Goal: Task Accomplishment & Management: Use online tool/utility

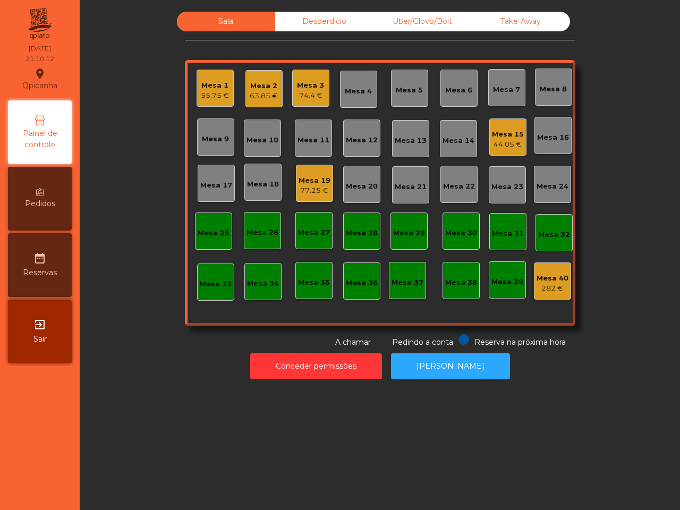
click at [495, 142] on div "44.05 €" at bounding box center [508, 144] width 32 height 11
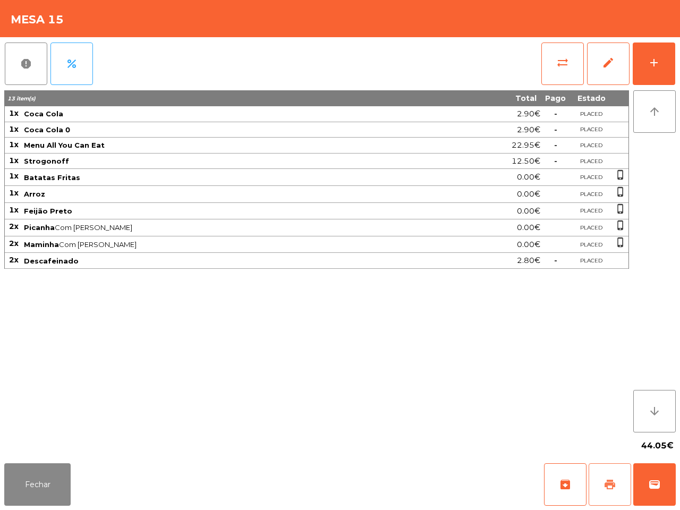
click at [620, 496] on button "print" at bounding box center [609, 484] width 42 height 42
drag, startPoint x: 408, startPoint y: 447, endPoint x: 414, endPoint y: 442, distance: 8.3
click at [414, 442] on app-table-orders "Mesa 15 report percent sync_alt edit add 13 item(s) Total Pago Estado 1x Coca C…" at bounding box center [340, 255] width 680 height 510
click at [555, 57] on button "sync_alt" at bounding box center [562, 63] width 42 height 42
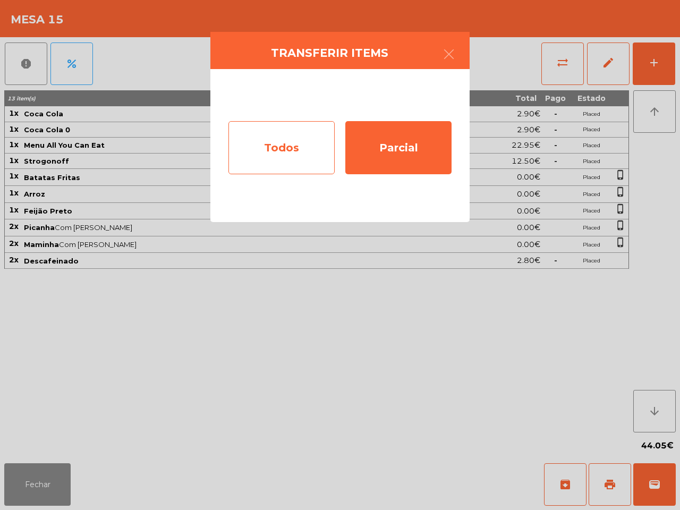
click at [281, 134] on div "Todos" at bounding box center [281, 147] width 106 height 53
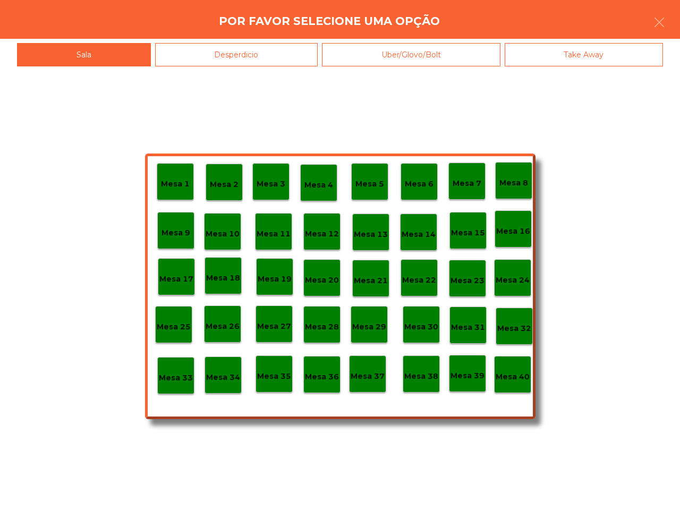
click at [511, 388] on div "Mesa 40" at bounding box center [512, 374] width 37 height 37
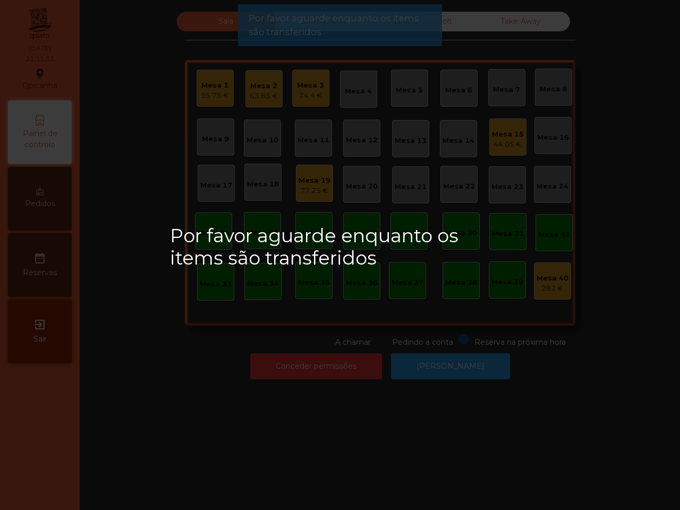
click at [511, 380] on div "Por favor aguarde enquanto os items são transferidos" at bounding box center [340, 255] width 680 height 510
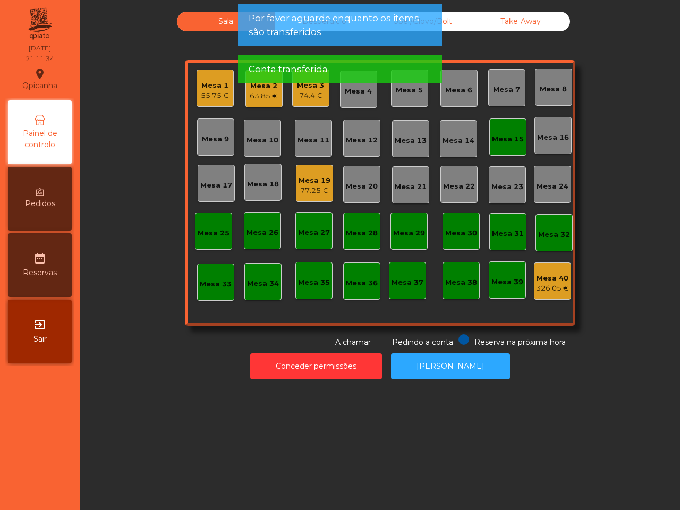
click at [503, 128] on div "Mesa 15" at bounding box center [507, 136] width 37 height 37
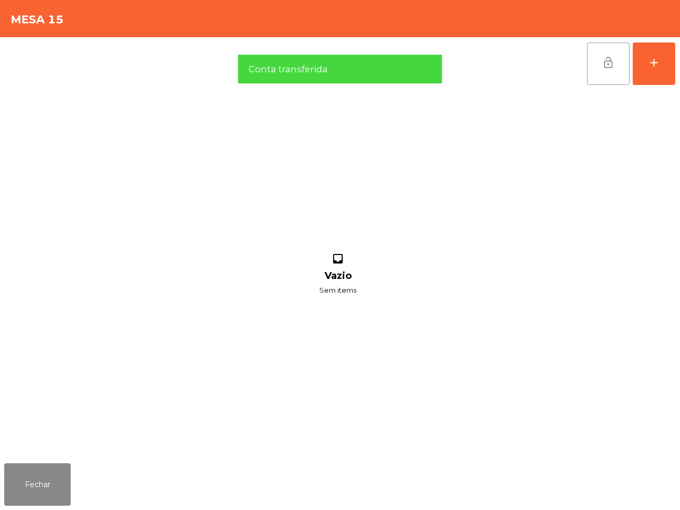
click at [590, 68] on button "lock_open" at bounding box center [608, 63] width 42 height 42
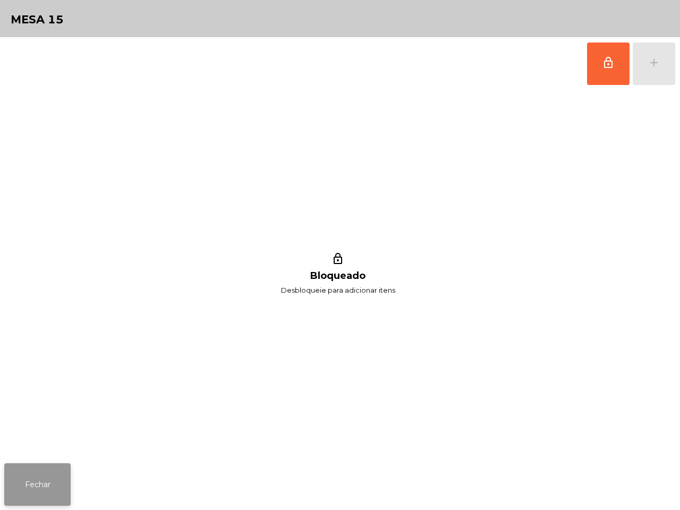
click at [30, 473] on button "Fechar" at bounding box center [37, 484] width 66 height 42
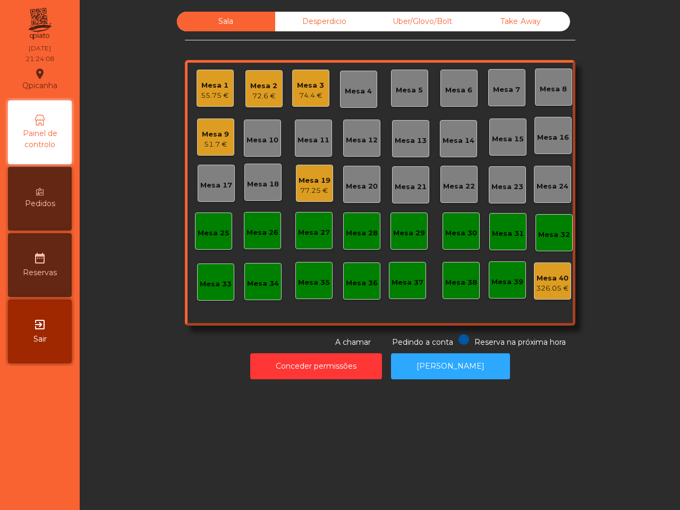
drag, startPoint x: 190, startPoint y: 370, endPoint x: 200, endPoint y: 371, distance: 10.1
click at [192, 366] on div "Conceder permissões Abrir [PERSON_NAME]" at bounding box center [379, 366] width 571 height 37
click at [206, 230] on div "Mesa 25" at bounding box center [214, 233] width 32 height 11
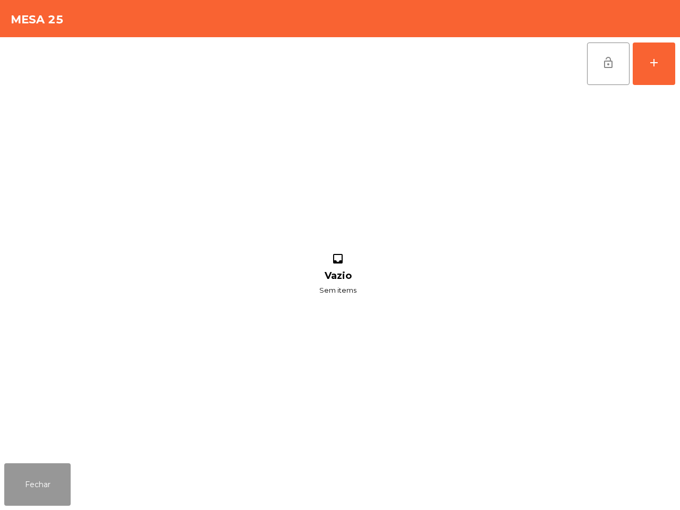
click at [30, 490] on button "Fechar" at bounding box center [37, 484] width 66 height 42
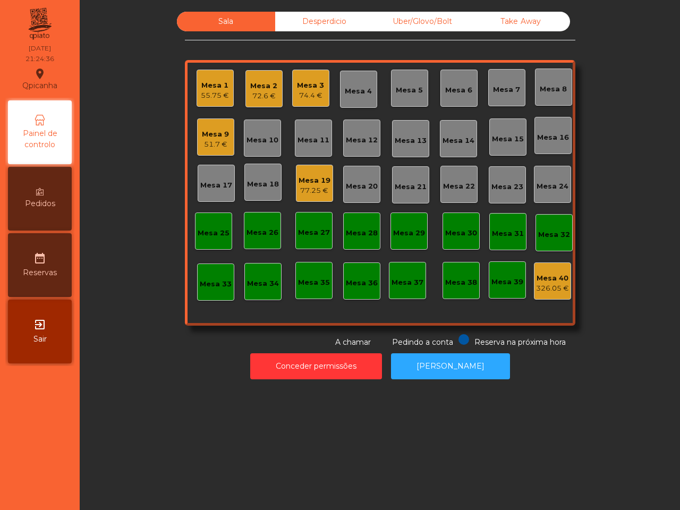
click at [442, 24] on div "Uber/Glovo/Bolt" at bounding box center [422, 22] width 98 height 20
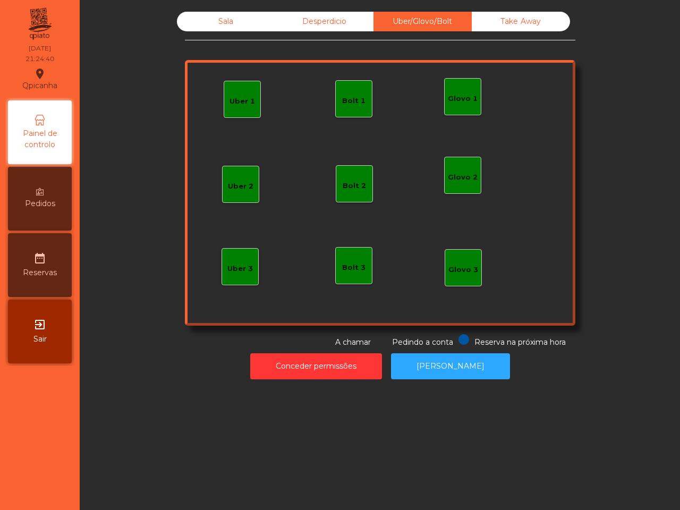
click at [244, 96] on div "Uber 1" at bounding box center [241, 99] width 25 height 15
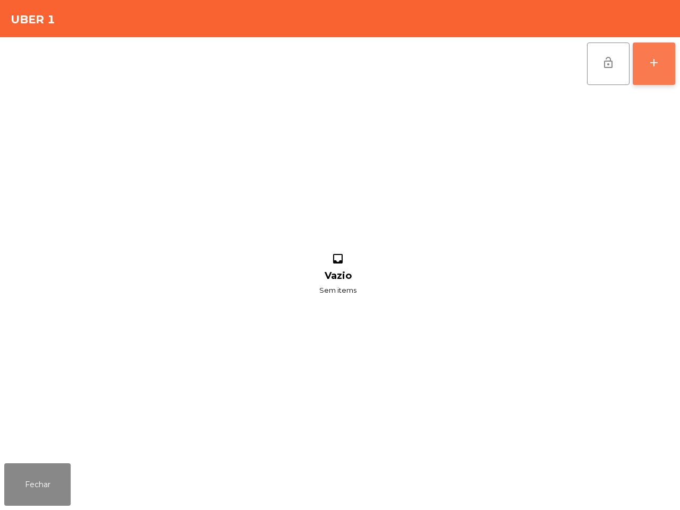
click at [664, 64] on button "add" at bounding box center [653, 63] width 42 height 42
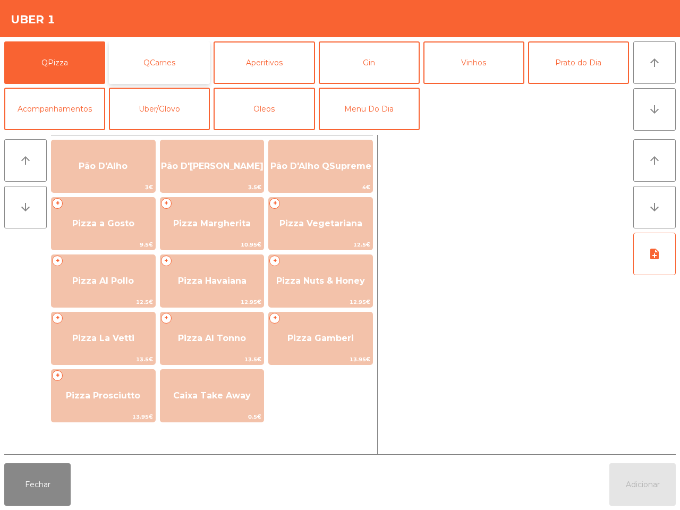
click at [146, 57] on button "QCarnes" at bounding box center [159, 62] width 101 height 42
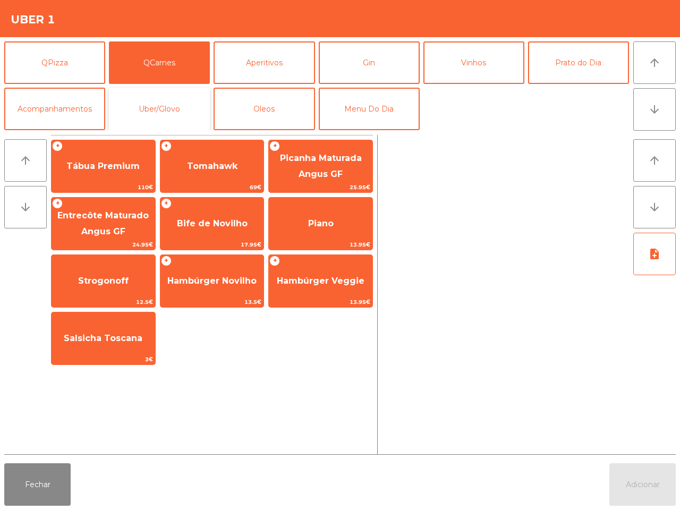
click at [176, 100] on button "Uber/Glovo" at bounding box center [159, 109] width 101 height 42
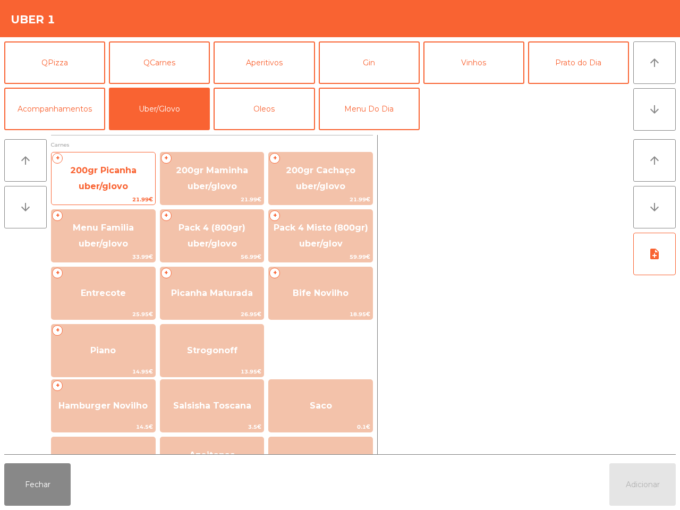
click at [109, 174] on span "200gr Picanha uber/glovo" at bounding box center [103, 178] width 66 height 26
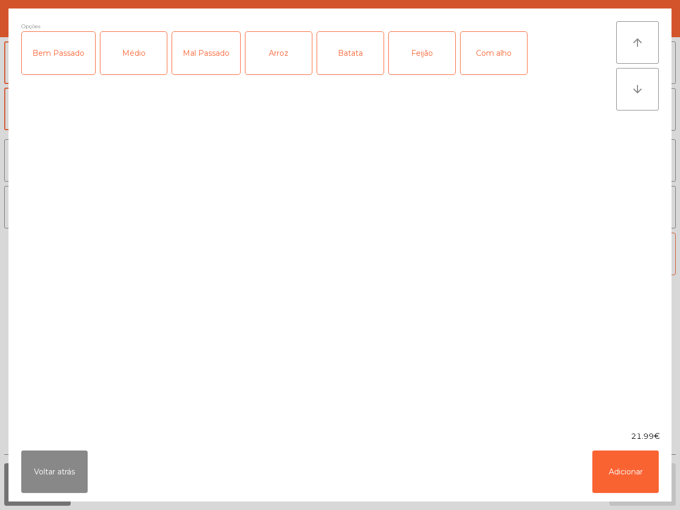
click at [262, 46] on div "Arroz" at bounding box center [278, 53] width 66 height 42
click at [426, 50] on div "Feijão" at bounding box center [422, 53] width 66 height 42
click at [339, 58] on div "Batata" at bounding box center [350, 53] width 66 height 42
click at [54, 48] on div "Bem Passado" at bounding box center [58, 53] width 73 height 42
click at [490, 49] on div "Com alho" at bounding box center [493, 53] width 66 height 42
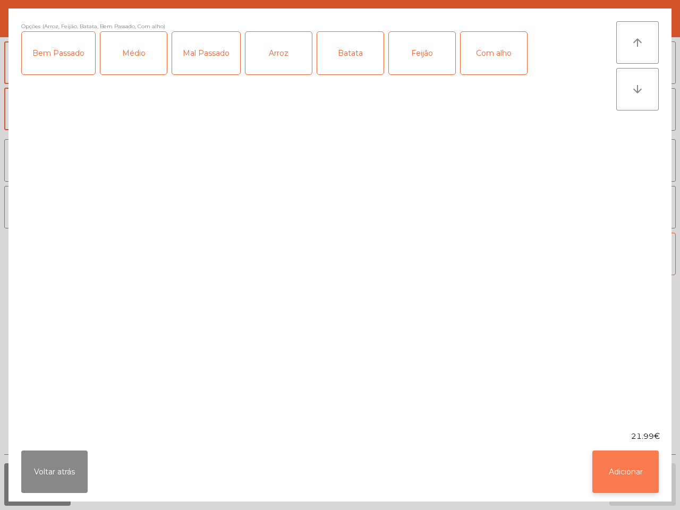
click at [620, 474] on button "Adicionar" at bounding box center [625, 471] width 66 height 42
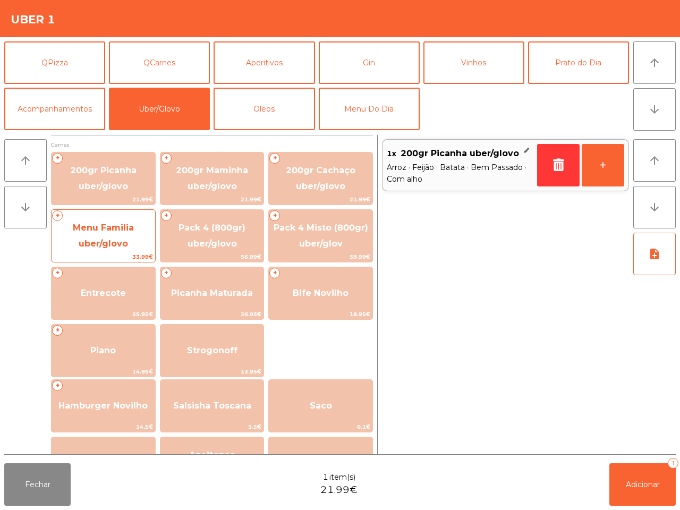
click at [116, 223] on span "Menu Familia uber/glovo" at bounding box center [103, 235] width 61 height 26
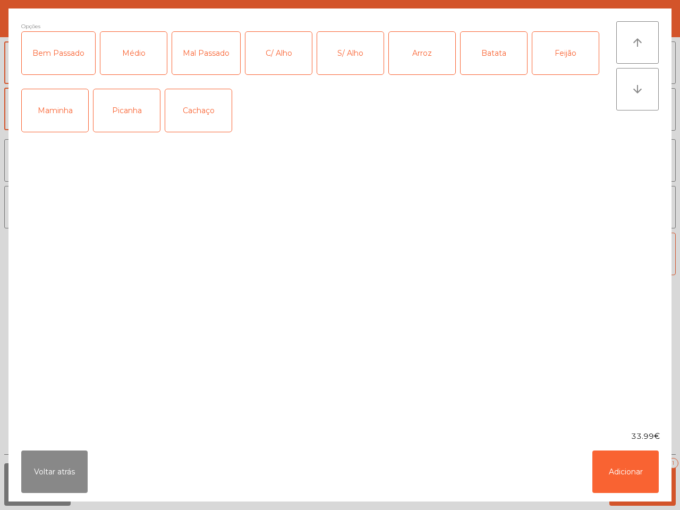
click at [128, 104] on div "Picanha" at bounding box center [126, 110] width 66 height 42
click at [122, 58] on div "Médio" at bounding box center [133, 53] width 66 height 42
click at [258, 46] on div "C/ Alho" at bounding box center [278, 53] width 66 height 42
click at [415, 50] on div "Arroz" at bounding box center [422, 53] width 66 height 42
click at [487, 45] on div "Batata" at bounding box center [493, 53] width 66 height 42
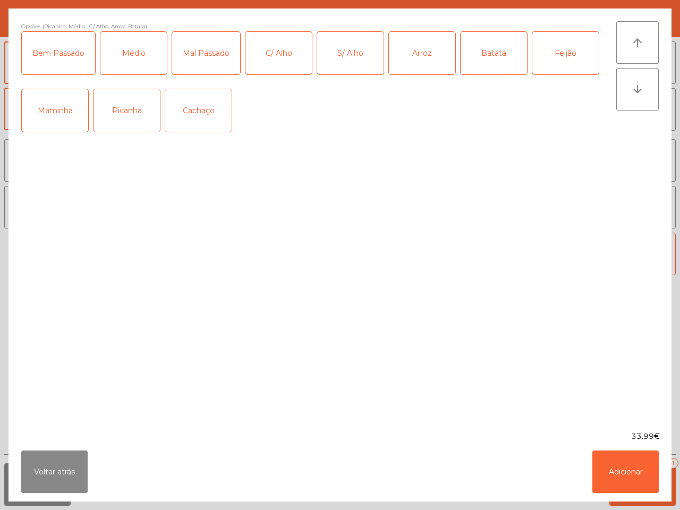
click at [565, 45] on div "Feijão" at bounding box center [565, 53] width 66 height 42
click at [616, 462] on button "Adicionar" at bounding box center [625, 471] width 66 height 42
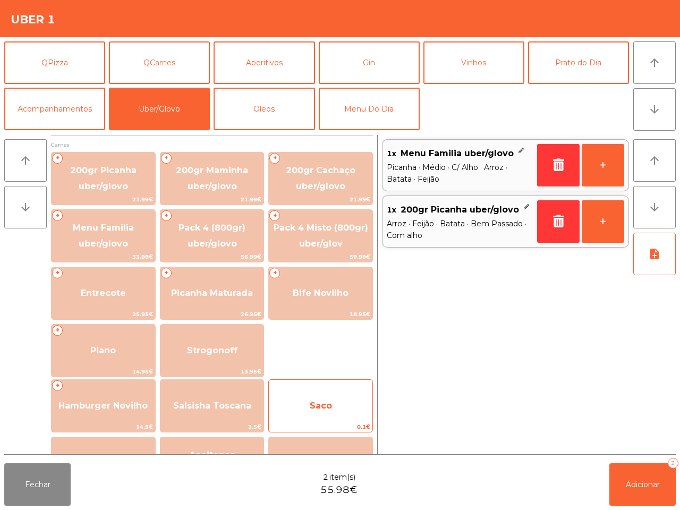
click at [319, 395] on span "Saco" at bounding box center [321, 405] width 104 height 29
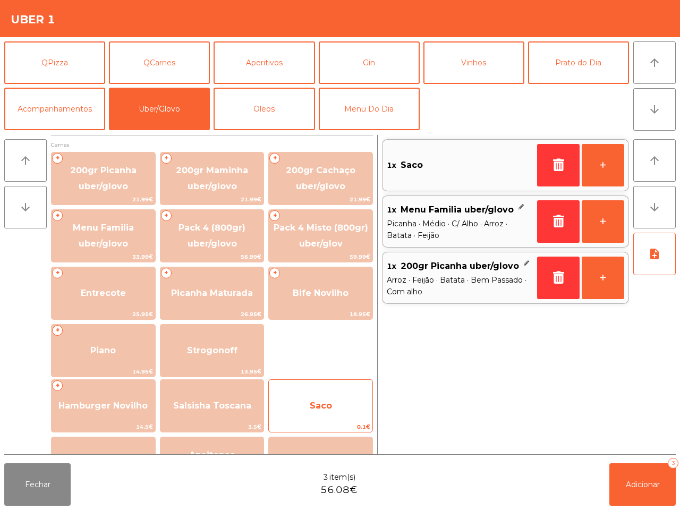
click at [319, 396] on span "Saco" at bounding box center [321, 405] width 104 height 29
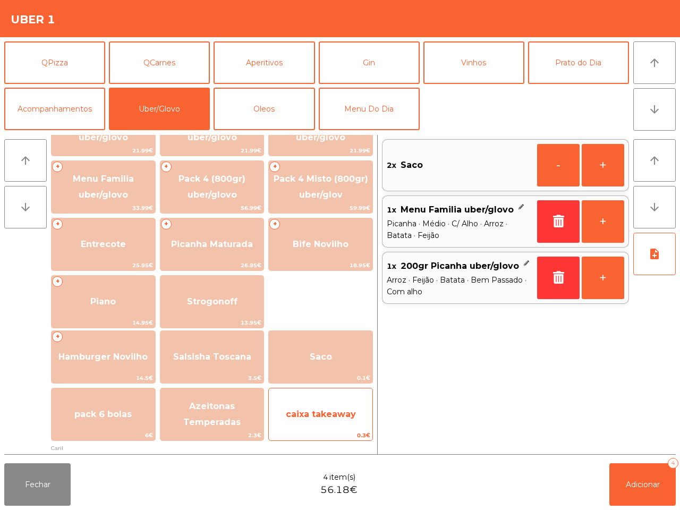
scroll to position [133, 0]
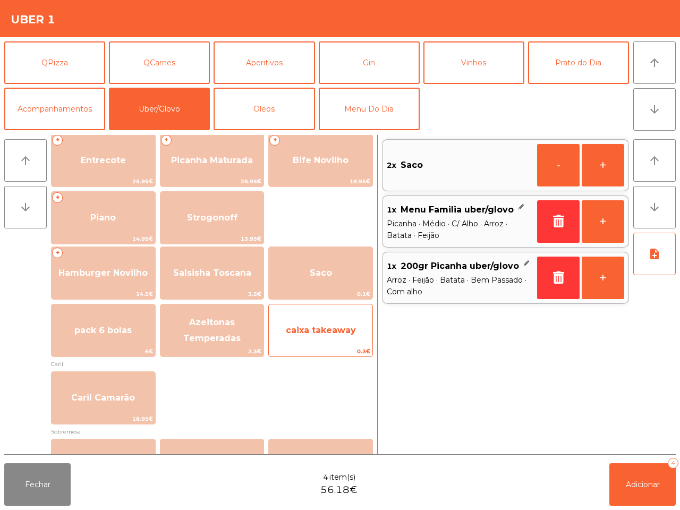
click at [319, 336] on span "caixa takeaway" at bounding box center [321, 330] width 104 height 29
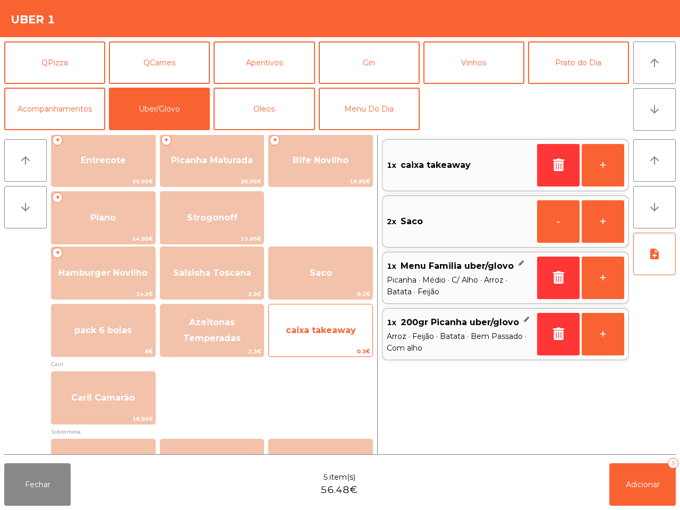
click at [318, 342] on span "caixa takeaway" at bounding box center [321, 330] width 104 height 29
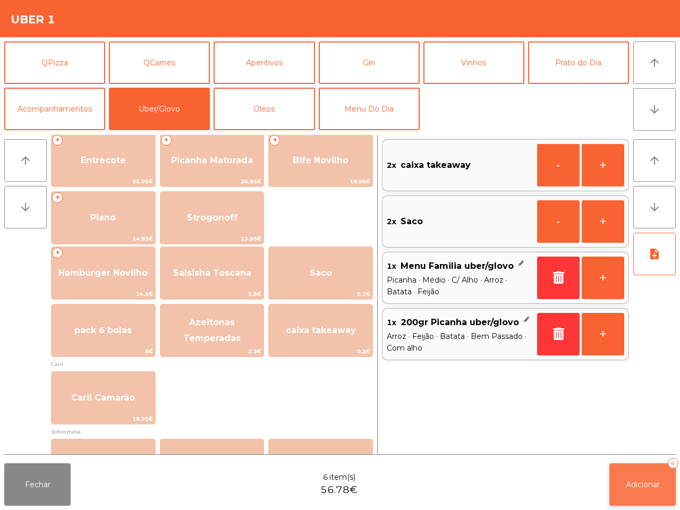
click at [636, 473] on button "Adicionar 6" at bounding box center [642, 484] width 66 height 42
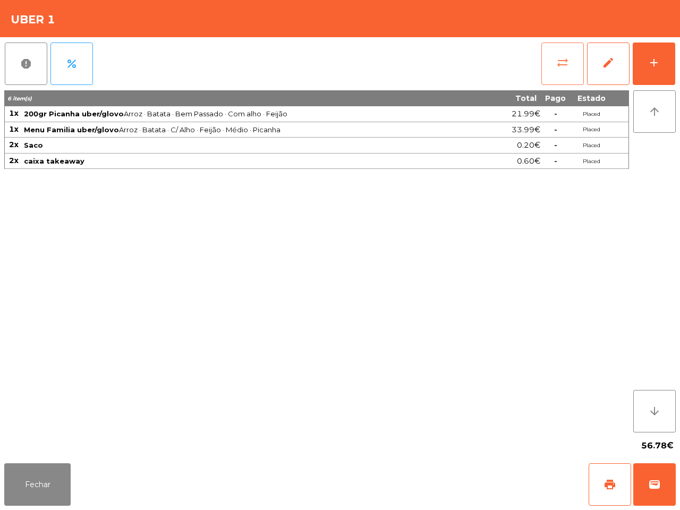
click at [561, 72] on button "sync_alt" at bounding box center [562, 63] width 42 height 42
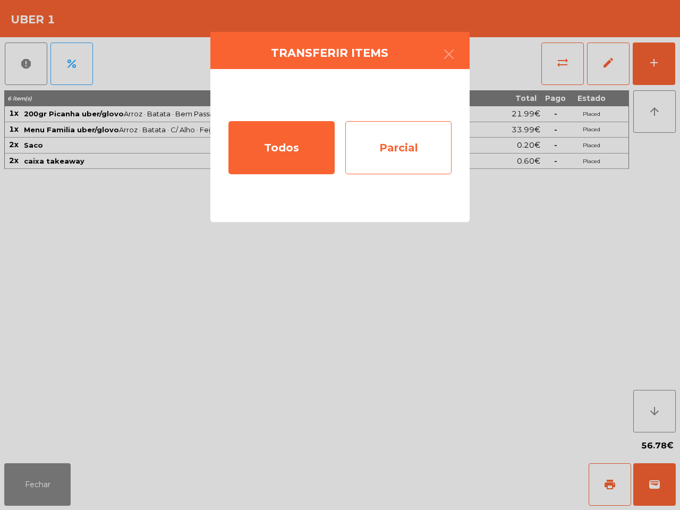
click at [393, 152] on div "Parcial" at bounding box center [398, 147] width 106 height 53
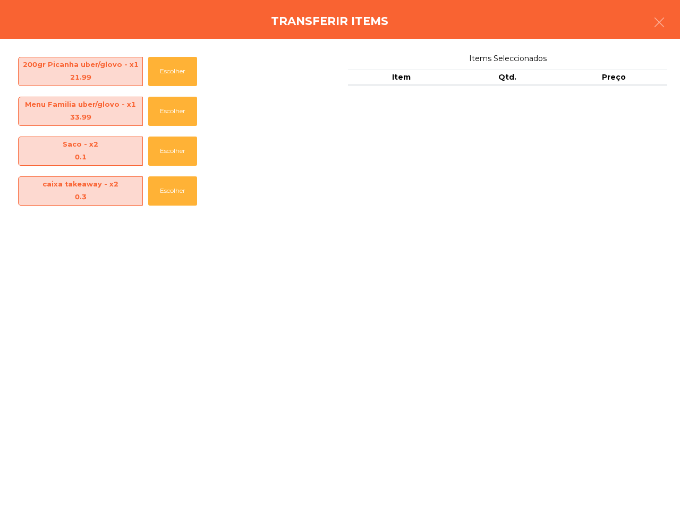
drag, startPoint x: 186, startPoint y: 151, endPoint x: 514, endPoint y: 216, distance: 333.9
click at [514, 216] on div "Items Seleccionados Item Qtd. Preço" at bounding box center [507, 153] width 319 height 202
click at [165, 145] on button "Escolher" at bounding box center [172, 150] width 49 height 29
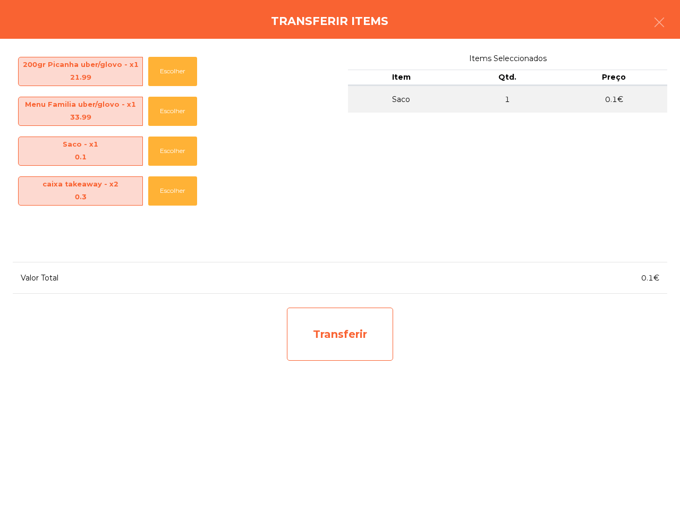
click at [312, 332] on div "Transferir" at bounding box center [340, 333] width 106 height 53
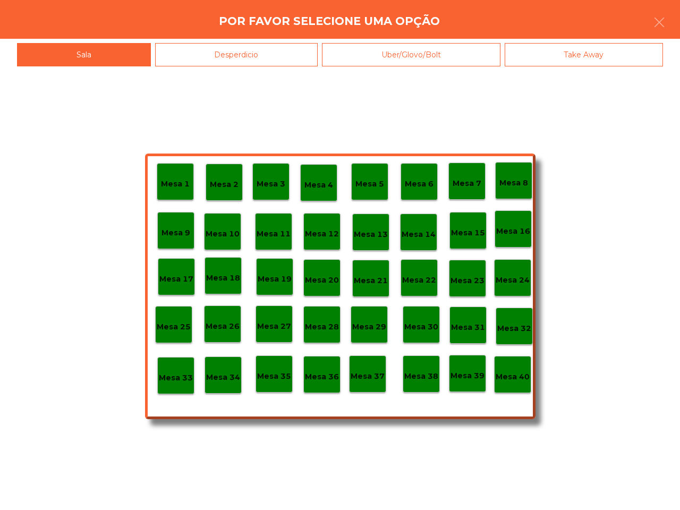
click at [253, 58] on div "Desperdicio" at bounding box center [236, 55] width 163 height 24
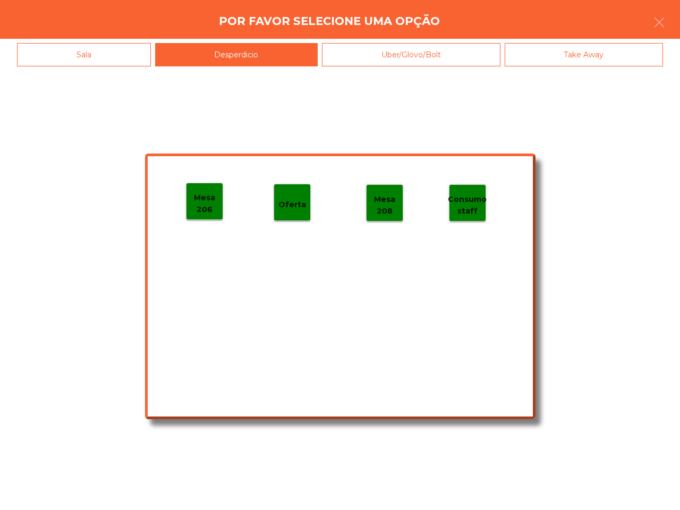
click at [205, 214] on p "Mesa 206" at bounding box center [204, 204] width 36 height 24
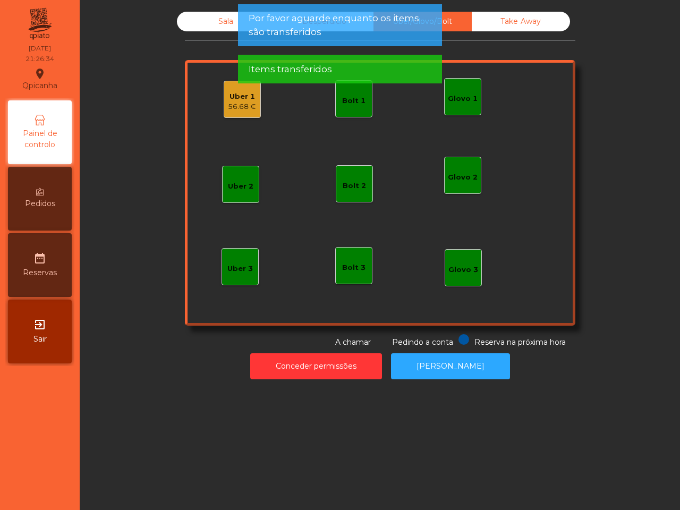
click at [242, 105] on div "56.68 €" at bounding box center [242, 106] width 28 height 11
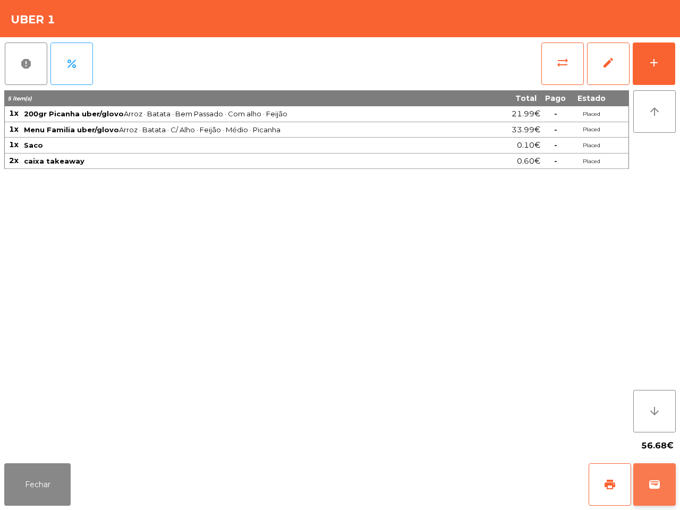
click at [655, 479] on span "wallet" at bounding box center [654, 484] width 13 height 13
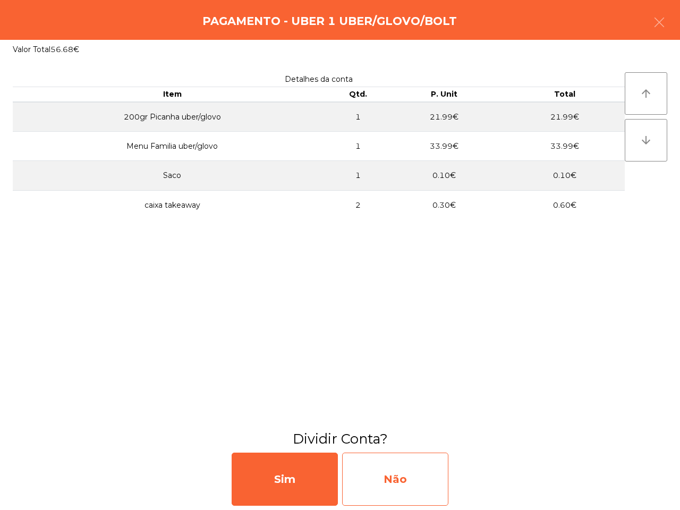
click at [377, 482] on div "Não" at bounding box center [395, 478] width 106 height 53
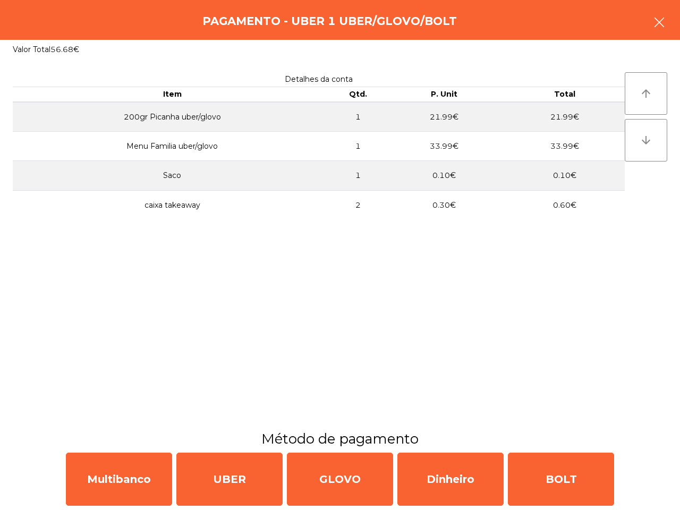
click at [658, 20] on icon "button" at bounding box center [659, 22] width 13 height 13
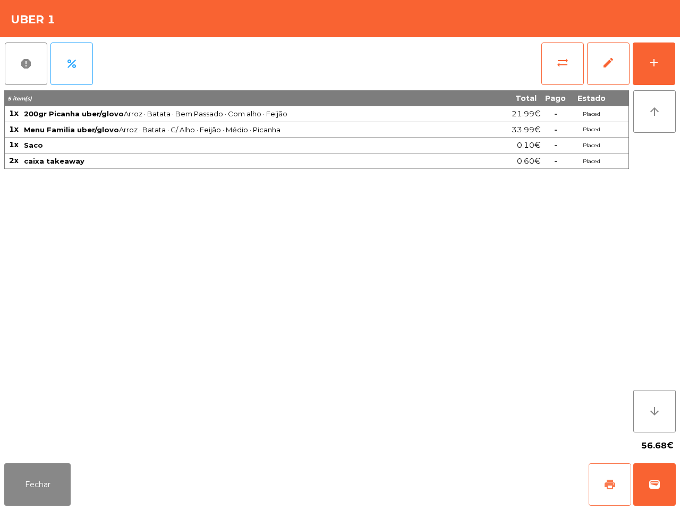
click at [603, 484] on span "print" at bounding box center [609, 484] width 13 height 13
click at [668, 490] on button "wallet" at bounding box center [654, 484] width 42 height 42
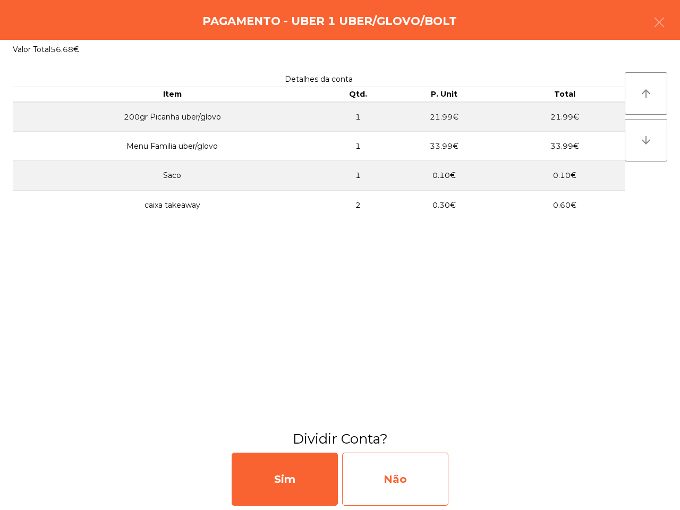
click at [405, 465] on div "Não" at bounding box center [395, 478] width 106 height 53
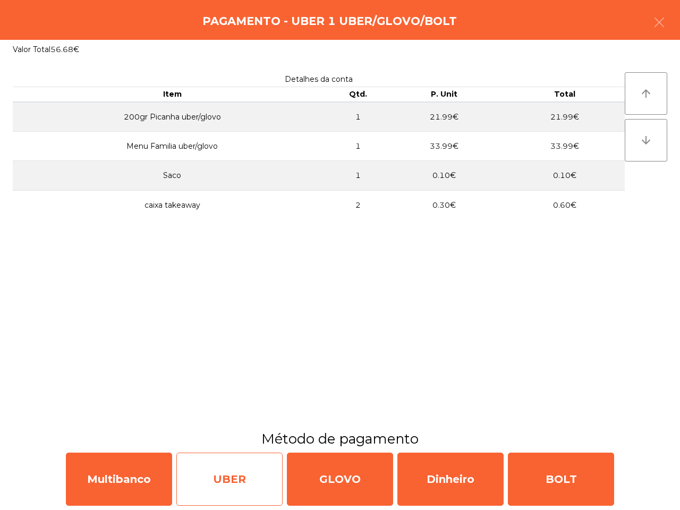
click at [234, 477] on div "UBER" at bounding box center [229, 478] width 106 height 53
select select "**"
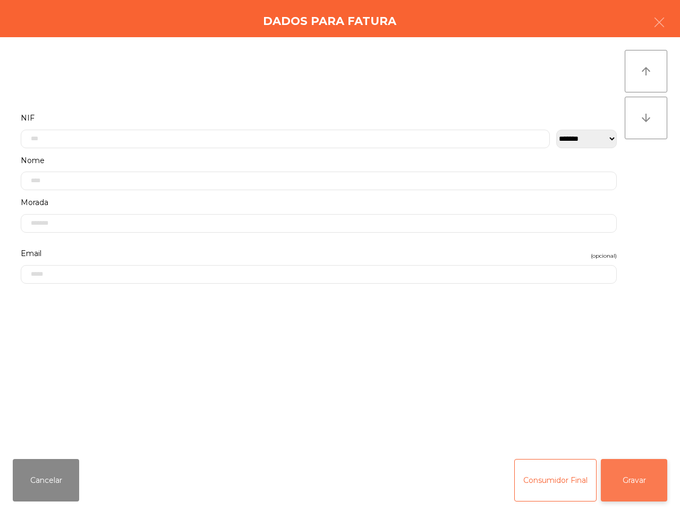
click at [628, 479] on button "Gravar" at bounding box center [634, 480] width 66 height 42
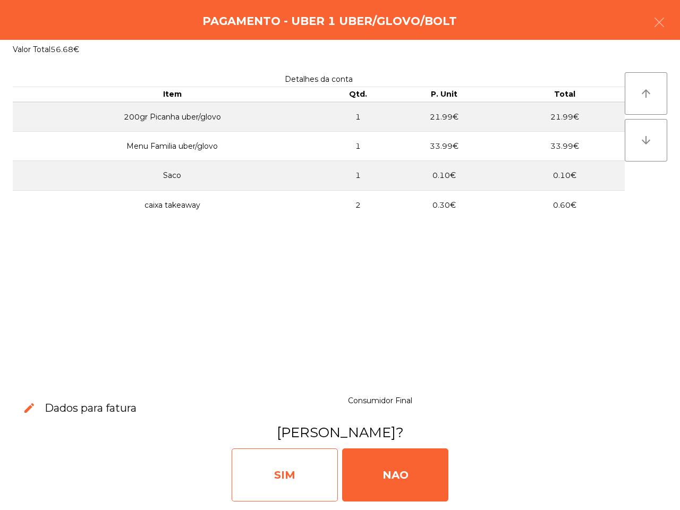
click at [307, 493] on div "SIM" at bounding box center [285, 474] width 106 height 53
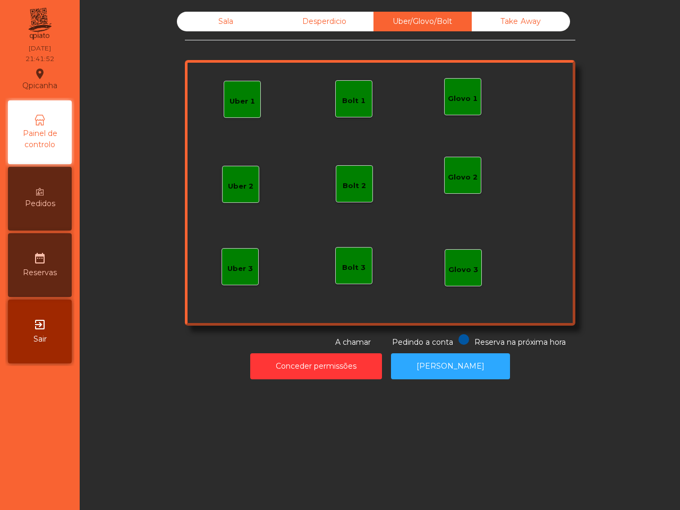
click at [308, 486] on div "Sala Desperdicio Uber/Glovo/Bolt Take Away Uber 1 Glovo 1 Uber 2 Uber 3 Glovo 2…" at bounding box center [380, 255] width 600 height 510
click at [46, 147] on span "Painel de controlo" at bounding box center [40, 139] width 58 height 22
click at [205, 22] on div "Sala" at bounding box center [226, 22] width 98 height 20
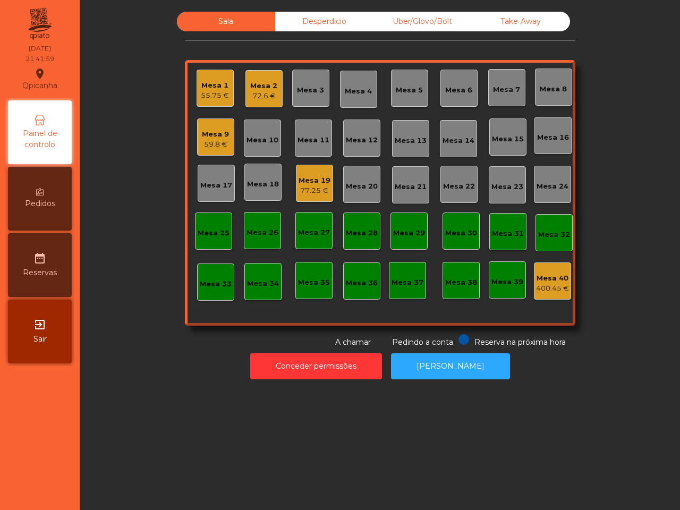
click at [217, 19] on div "Sala" at bounding box center [226, 22] width 98 height 20
click at [306, 187] on div "77.25 €" at bounding box center [314, 190] width 32 height 11
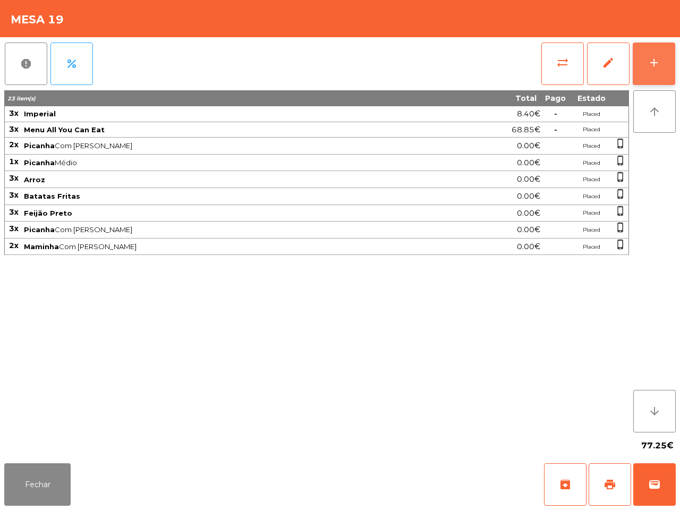
click at [664, 52] on button "add" at bounding box center [653, 63] width 42 height 42
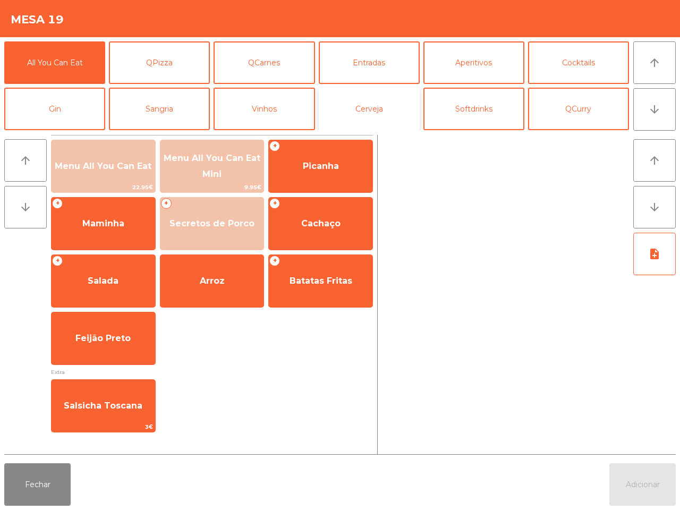
click at [367, 101] on button "Cerveja" at bounding box center [369, 109] width 101 height 42
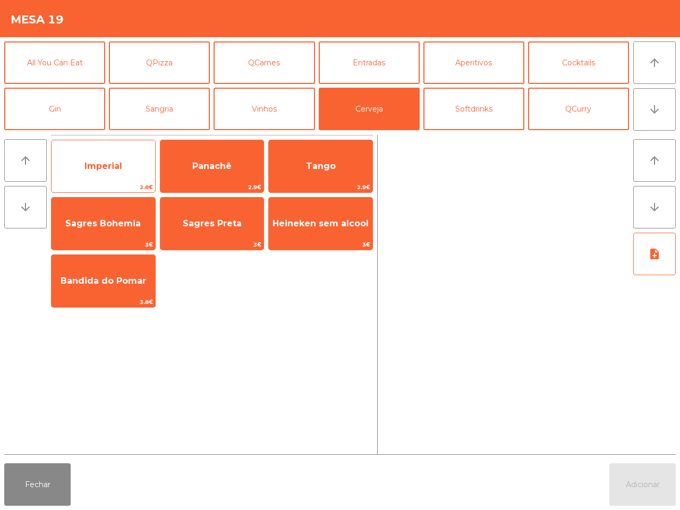
click at [131, 150] on div "Imperial 2.8€" at bounding box center [103, 166] width 105 height 53
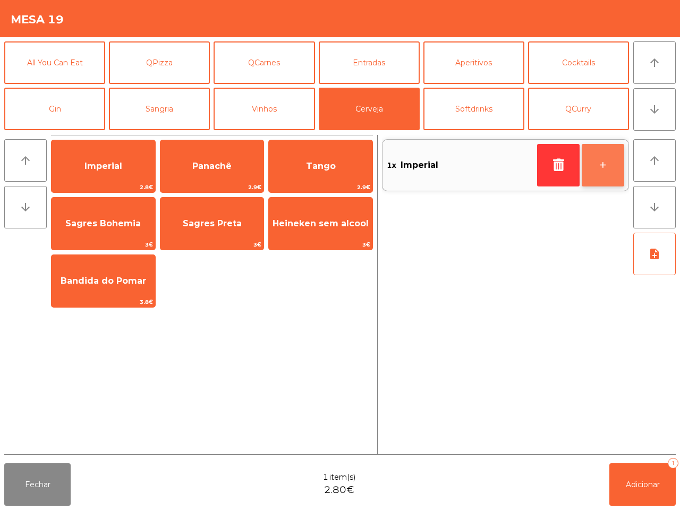
click at [615, 161] on button "+" at bounding box center [602, 165] width 42 height 42
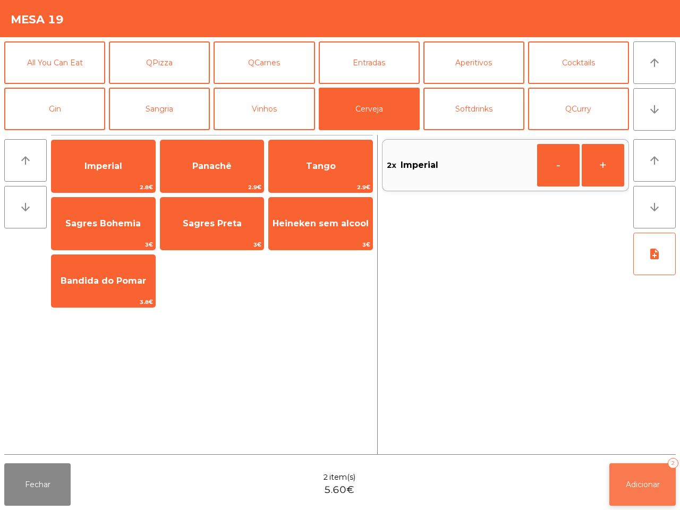
click at [663, 482] on button "Adicionar 2" at bounding box center [642, 484] width 66 height 42
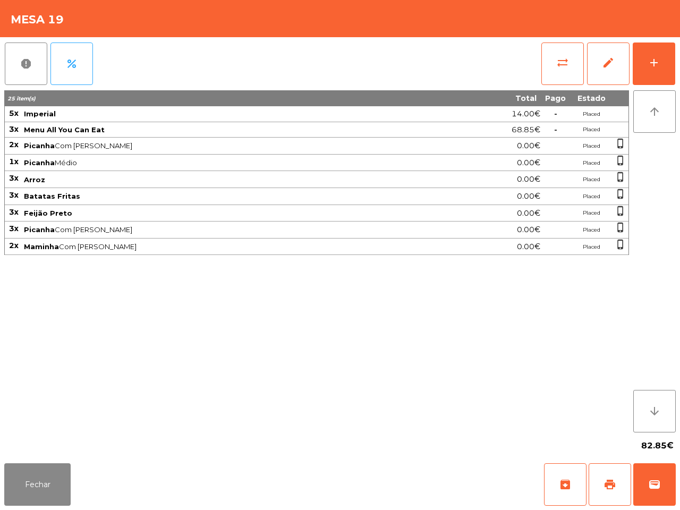
click at [659, 509] on div "Fechar archive print wallet" at bounding box center [340, 484] width 680 height 51
click at [657, 62] on div "add" at bounding box center [653, 62] width 13 height 13
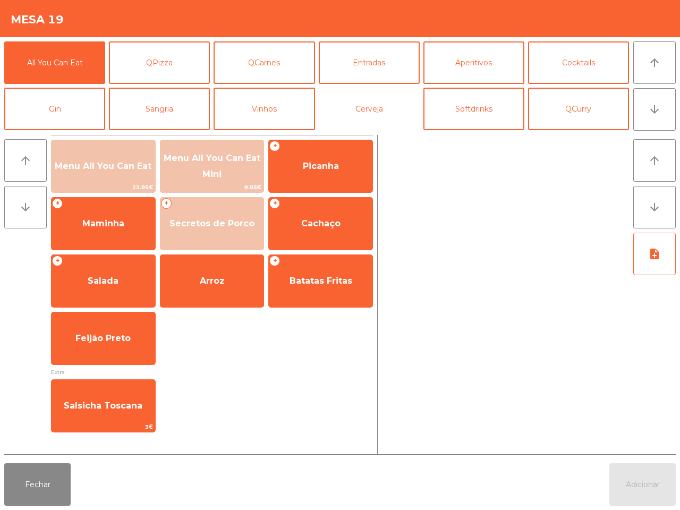
click at [392, 113] on button "Cerveja" at bounding box center [369, 109] width 101 height 42
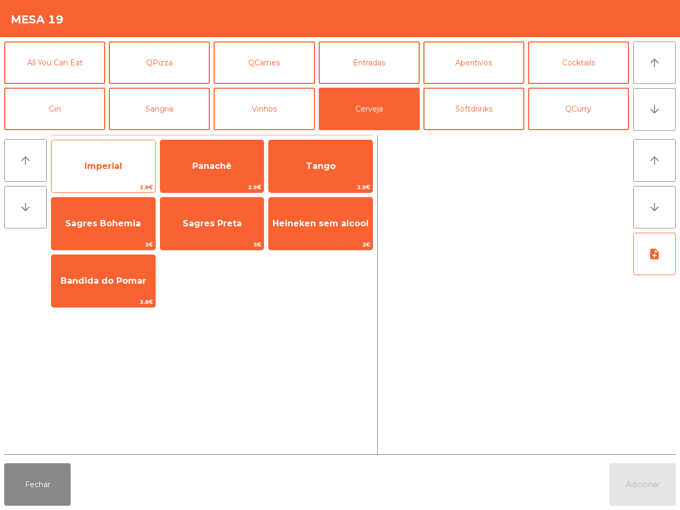
click at [101, 157] on span "Imperial" at bounding box center [104, 166] width 104 height 29
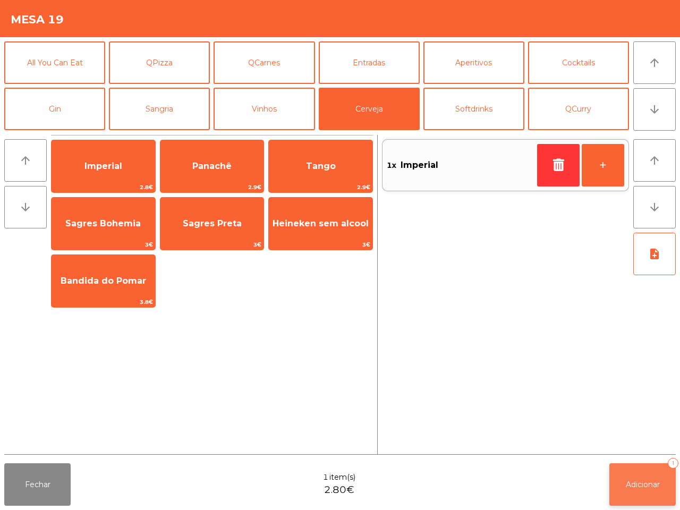
click at [641, 491] on button "Adicionar 1" at bounding box center [642, 484] width 66 height 42
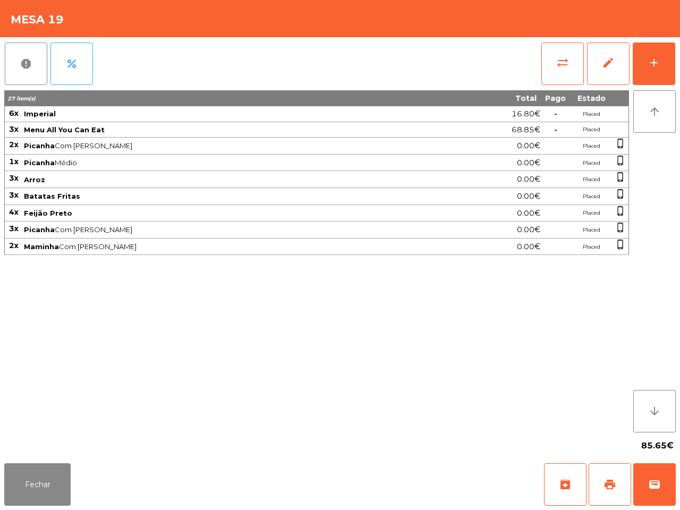
click at [327, 410] on div "27 item(s) Total Pago Estado 6x Imperial 16.80€ - Placed 3x Menu All You Can Ea…" at bounding box center [316, 261] width 624 height 342
click at [33, 484] on button "Fechar" at bounding box center [37, 484] width 66 height 42
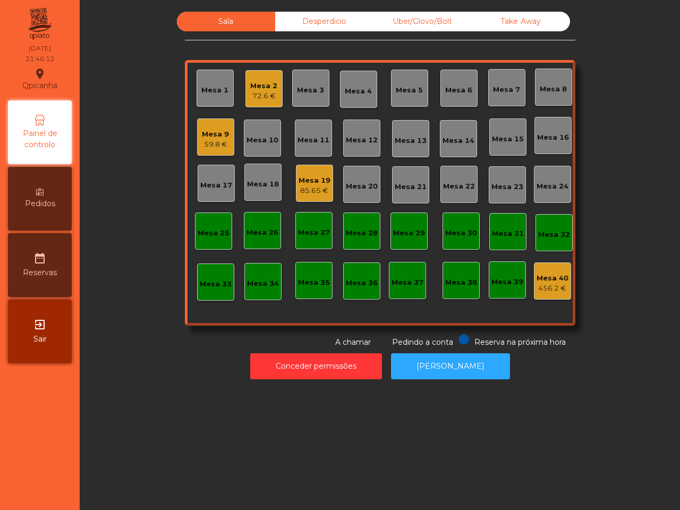
click at [208, 131] on div "Mesa 9" at bounding box center [215, 134] width 27 height 11
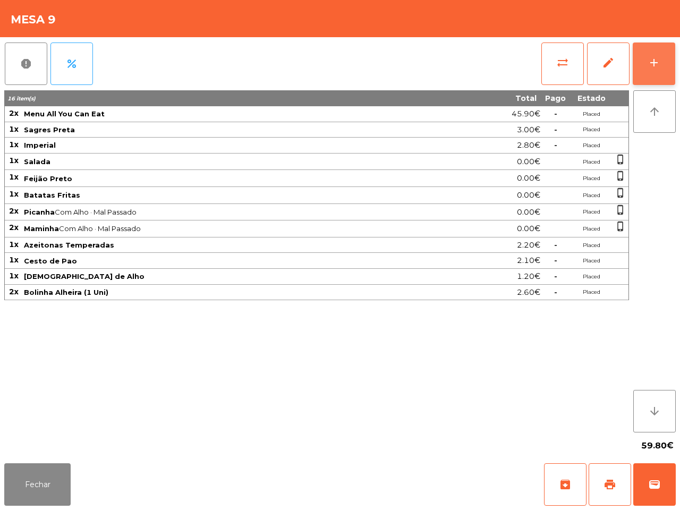
click at [649, 59] on div "add" at bounding box center [653, 62] width 13 height 13
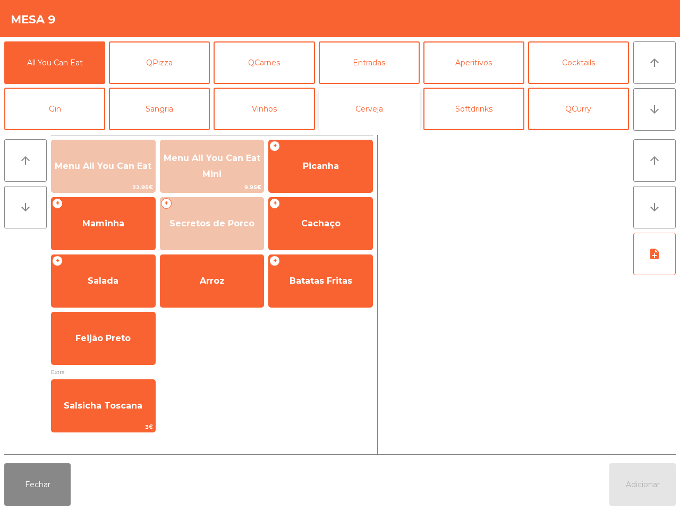
click at [351, 113] on button "Cerveja" at bounding box center [369, 109] width 101 height 42
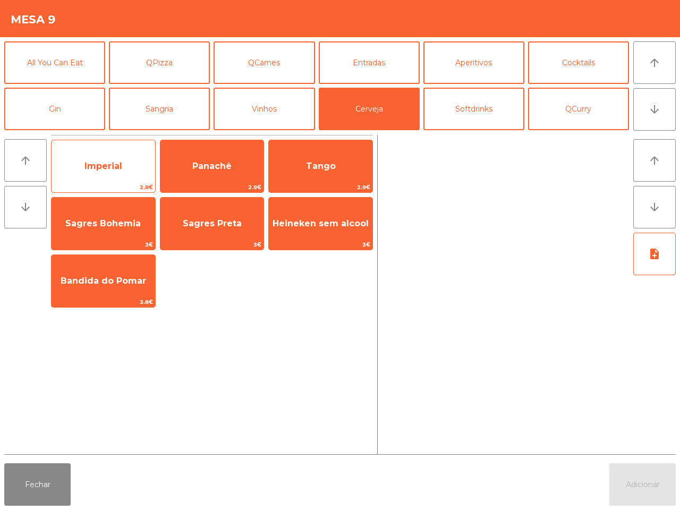
click at [129, 154] on span "Imperial" at bounding box center [104, 166] width 104 height 29
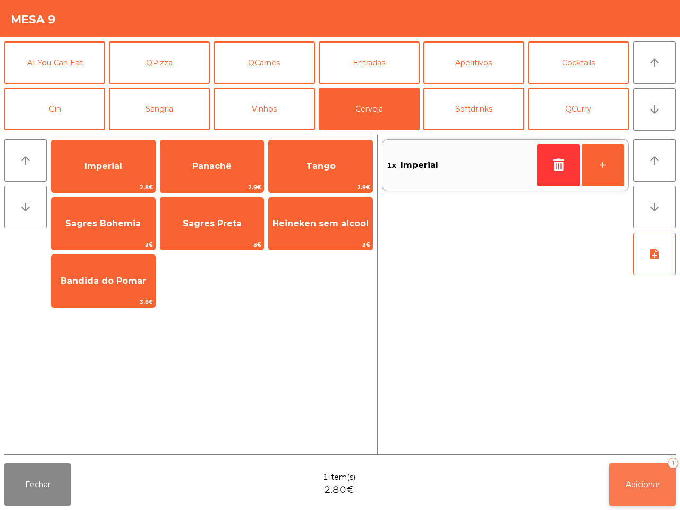
click at [650, 481] on span "Adicionar" at bounding box center [642, 484] width 34 height 10
